Goal: Task Accomplishment & Management: Use online tool/utility

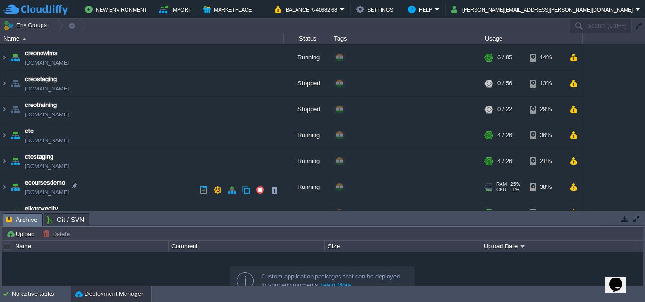
scroll to position [236, 0]
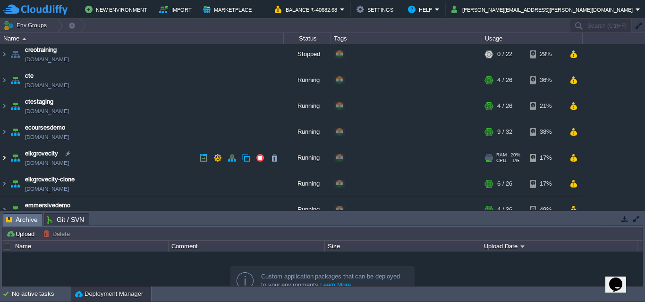
click at [2, 157] on img at bounding box center [4, 157] width 8 height 25
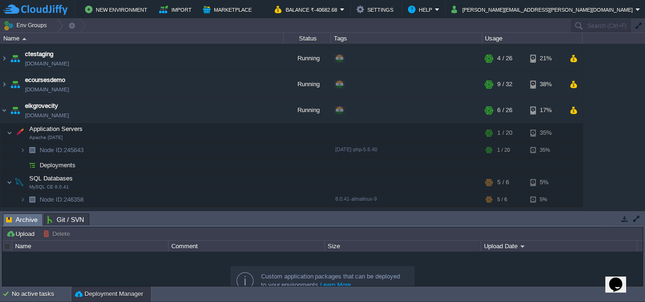
scroll to position [330, 0]
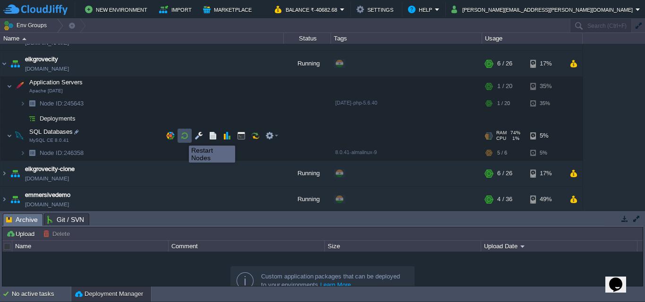
click at [182, 137] on button "button" at bounding box center [184, 136] width 8 height 8
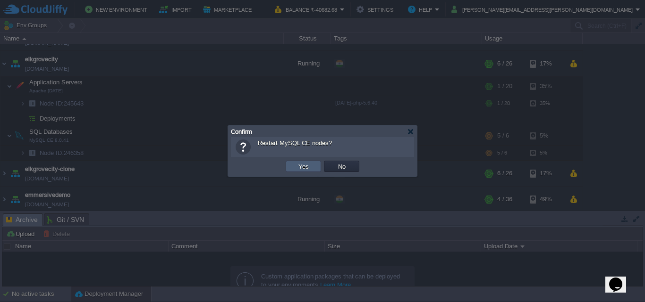
click at [308, 169] on button "Yes" at bounding box center [303, 166] width 16 height 8
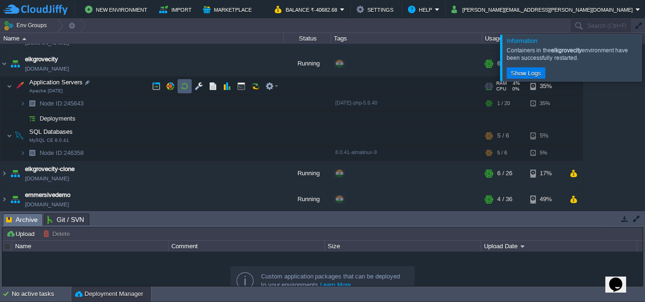
click at [184, 87] on button "button" at bounding box center [184, 86] width 8 height 8
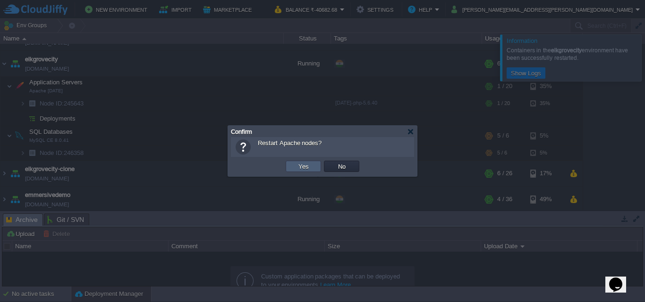
click at [298, 166] on button "Yes" at bounding box center [303, 166] width 16 height 8
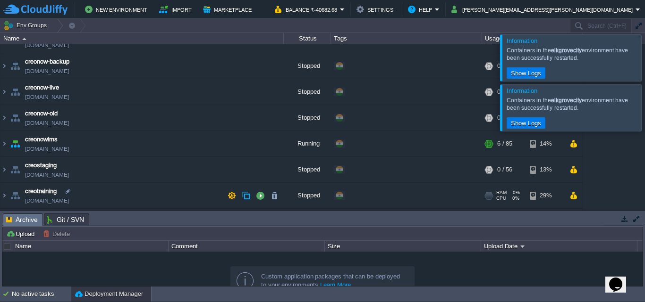
scroll to position [142, 0]
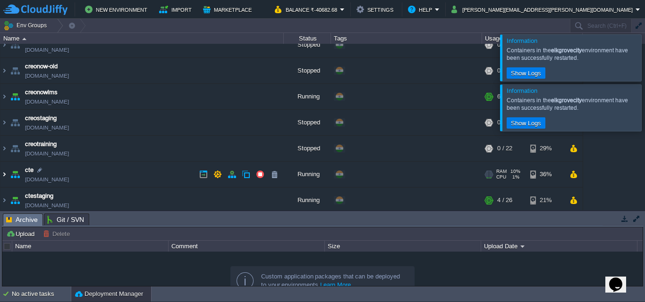
click at [5, 175] on img at bounding box center [4, 174] width 8 height 25
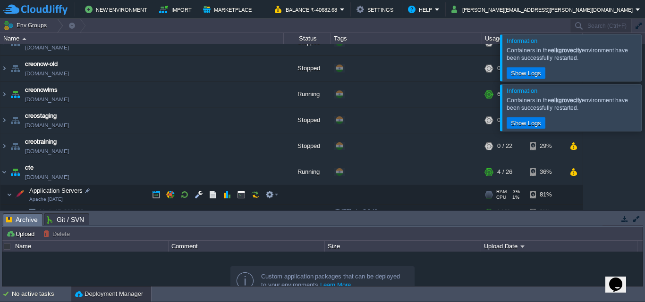
scroll to position [189, 0]
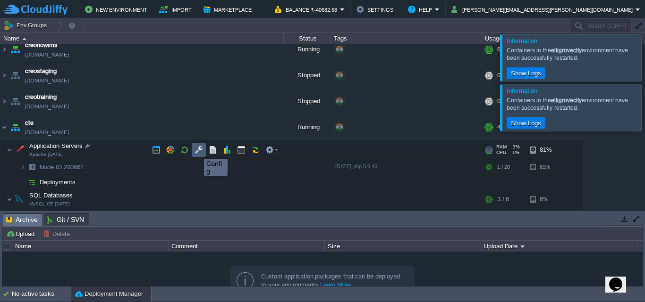
click at [197, 151] on button "button" at bounding box center [198, 150] width 8 height 8
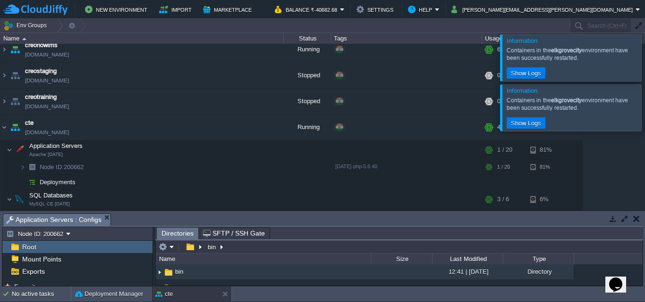
click at [623, 217] on button "button" at bounding box center [624, 219] width 8 height 8
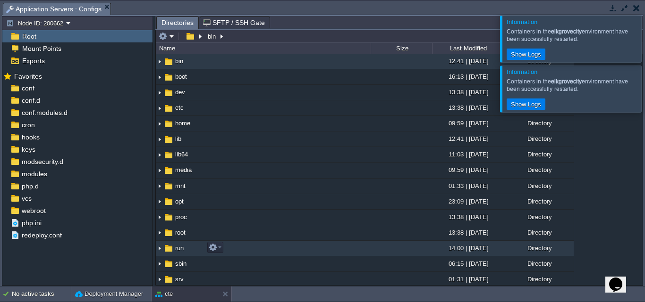
scroll to position [47, 0]
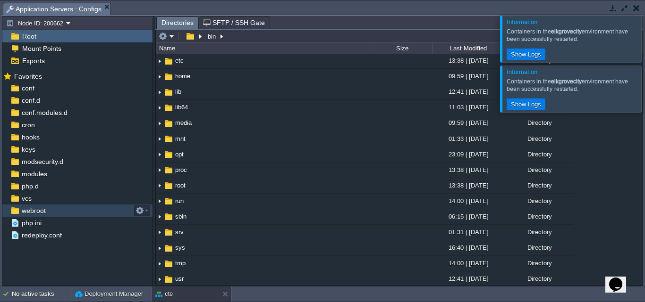
click at [25, 213] on span "webroot" at bounding box center [33, 211] width 27 height 8
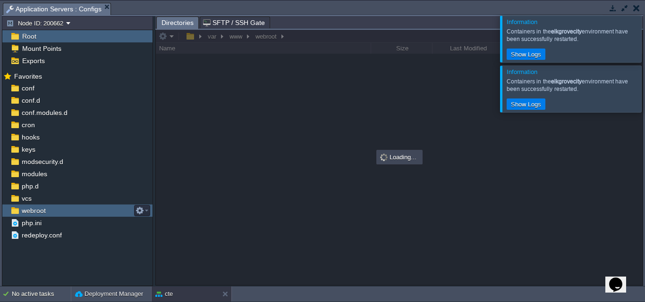
click at [25, 213] on span "webroot" at bounding box center [33, 211] width 27 height 8
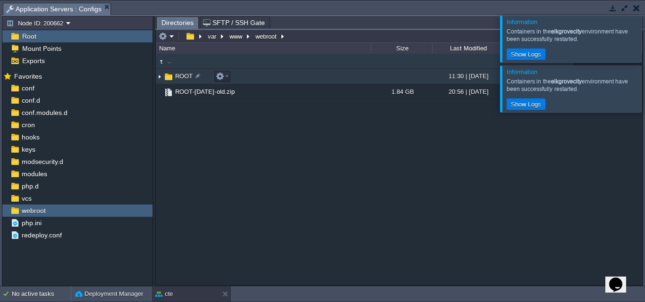
click at [193, 77] on td "ROOT" at bounding box center [263, 77] width 215 height 16
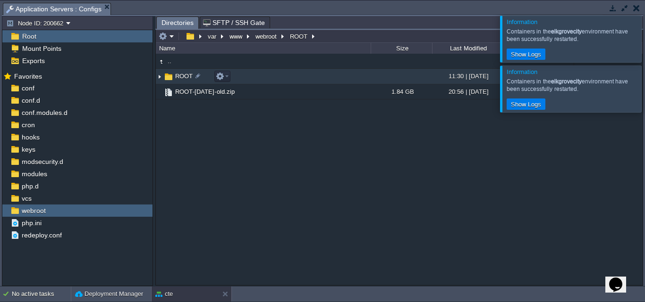
click at [178, 75] on span "ROOT" at bounding box center [184, 76] width 20 height 8
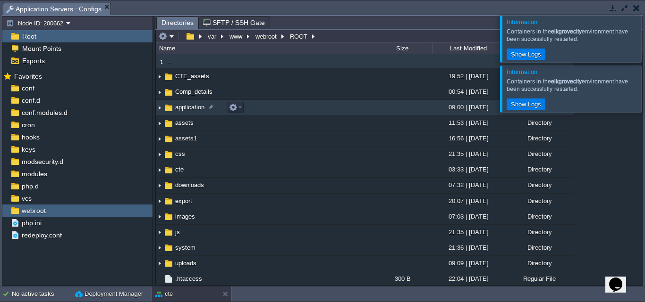
click at [179, 111] on span "application" at bounding box center [190, 107] width 32 height 8
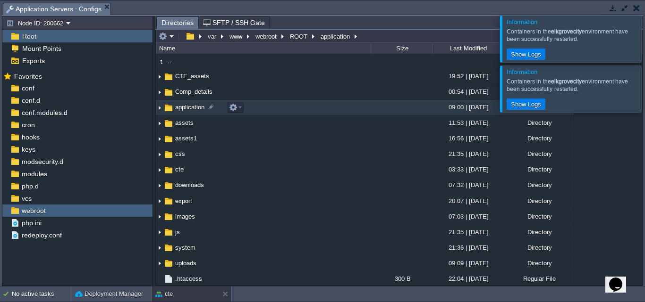
click at [179, 111] on span "application" at bounding box center [190, 107] width 32 height 8
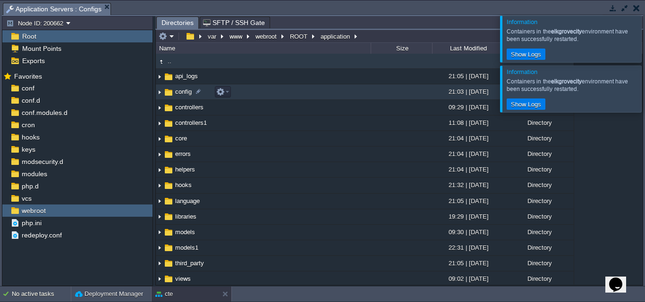
click at [184, 93] on span "config" at bounding box center [183, 92] width 19 height 8
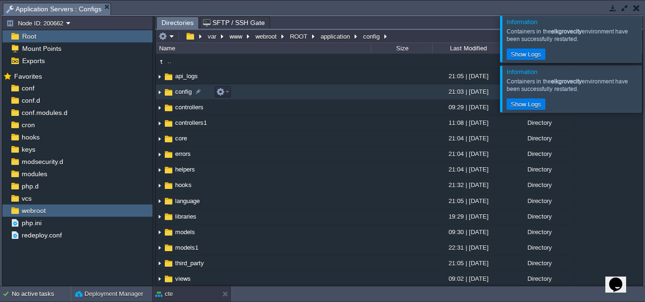
click at [184, 93] on span "config" at bounding box center [183, 92] width 19 height 8
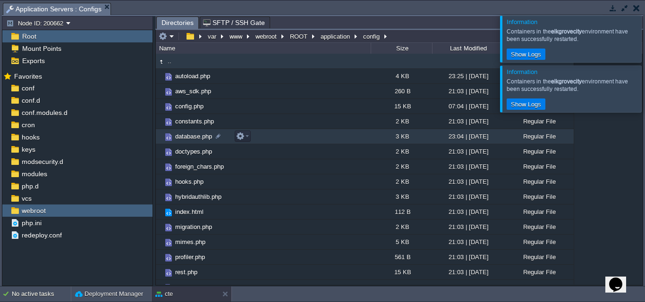
click at [189, 137] on span "database.php" at bounding box center [194, 137] width 40 height 8
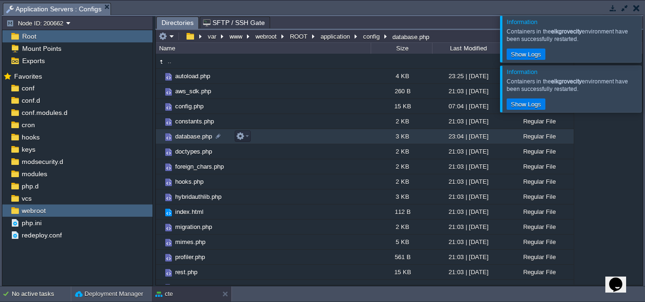
click at [189, 137] on span "database.php" at bounding box center [194, 137] width 40 height 8
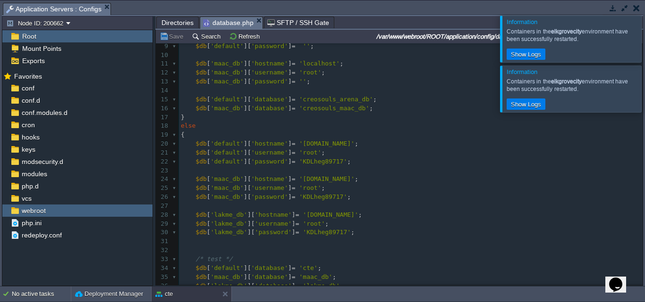
scroll to position [94, 0]
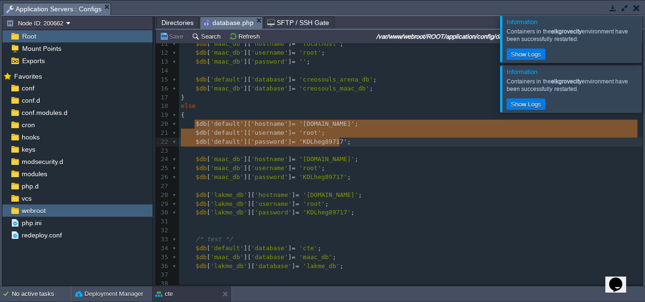
drag, startPoint x: 193, startPoint y: 124, endPoint x: 331, endPoint y: 145, distance: 139.4
type textarea "$db['default']['hostname'] = '[DOMAIN_NAME]'; $db['default']['username'] = 'roo…"
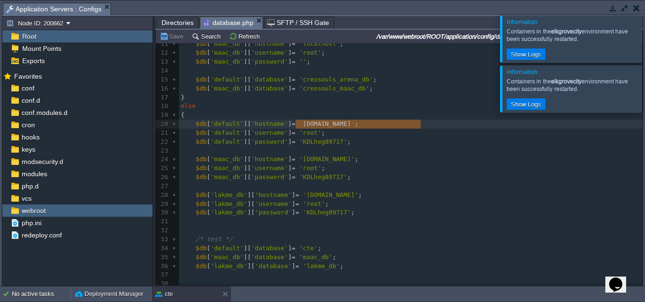
type textarea "[DOMAIN_NAME]"
drag, startPoint x: 296, startPoint y: 125, endPoint x: 419, endPoint y: 127, distance: 123.6
type textarea "​"
click at [302, 126] on div "x 1 <?php if ( ! defined ( 'BASEPATH' )) exit ( 'No direct script access allowe…" at bounding box center [410, 160] width 463 height 418
drag, startPoint x: 297, startPoint y: 126, endPoint x: 421, endPoint y: 126, distance: 124.1
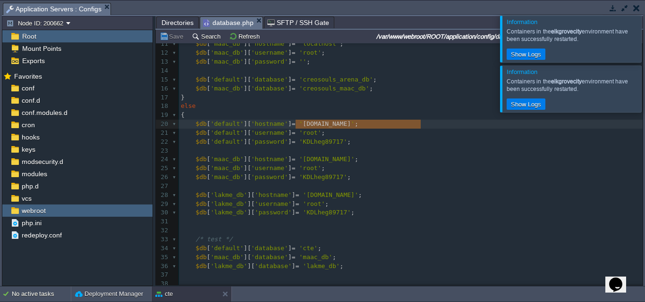
type textarea "[DOMAIN_NAME]"
click at [310, 142] on div "xxxxxxxxxx 1 <?php if ( ! defined ( 'BASEPATH' )) exit ( 'No direct script acce…" at bounding box center [410, 160] width 463 height 418
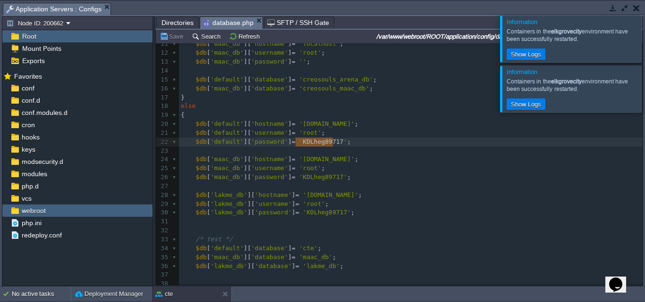
type textarea "KDLheg89717"
